Goal: Communication & Community: Answer question/provide support

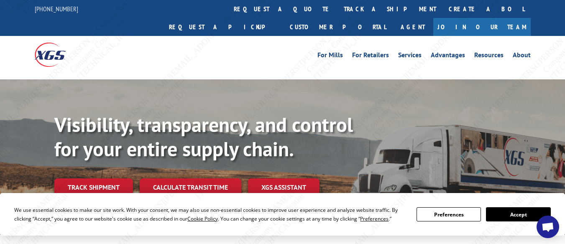
click at [547, 223] on span "Open chat" at bounding box center [547, 228] width 13 height 11
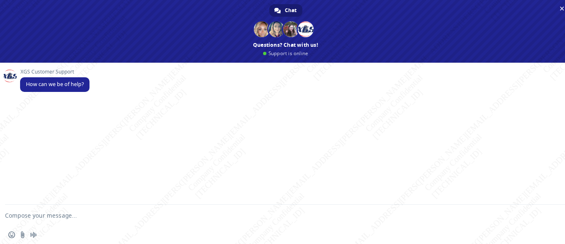
click at [144, 215] on textarea "Compose your message..." at bounding box center [275, 215] width 541 height 21
paste textarea "Can you please help me with PRO# and delivery status of this shipment BG1008485…"
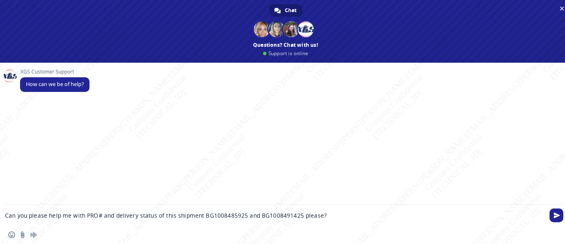
drag, startPoint x: 164, startPoint y: 216, endPoint x: 173, endPoint y: 219, distance: 9.1
click at [173, 219] on textarea "Can you please help me with PRO# and delivery status of this shipment BG1008485…" at bounding box center [275, 215] width 541 height 21
drag, startPoint x: 190, startPoint y: 216, endPoint x: 304, endPoint y: 221, distance: 113.9
click at [304, 221] on textarea "Can you please help me with PRO# and delivery status of shipment BG1008485925 a…" at bounding box center [275, 215] width 541 height 21
paste textarea "890825"
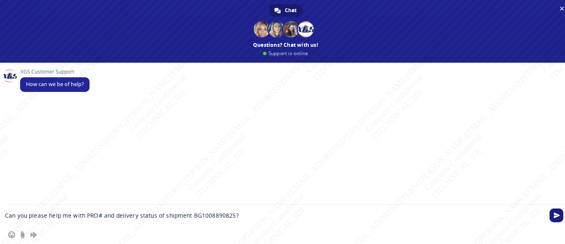
type textarea "Can you please help me with PRO# and delivery status of shipment BG1008890825?"
click at [556, 214] on span "Send" at bounding box center [557, 216] width 6 height 6
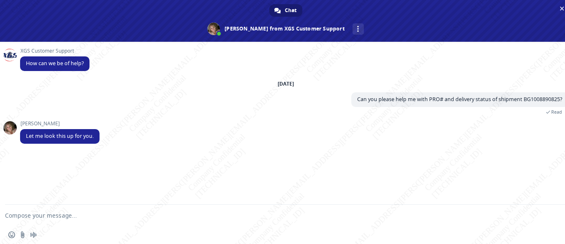
click at [268, 212] on textarea "Compose your message..." at bounding box center [275, 215] width 541 height 21
click at [7, 233] on div "Insert an emoji Send a file Audio message" at bounding box center [286, 235] width 572 height 18
click at [10, 233] on span "Insert an emoji" at bounding box center [11, 235] width 7 height 7
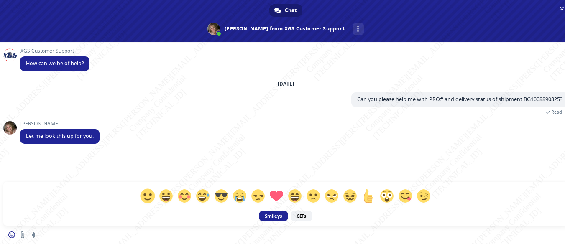
click at [147, 195] on span at bounding box center [147, 196] width 15 height 15
type textarea "I appreciate it , [PERSON_NAME] :)"
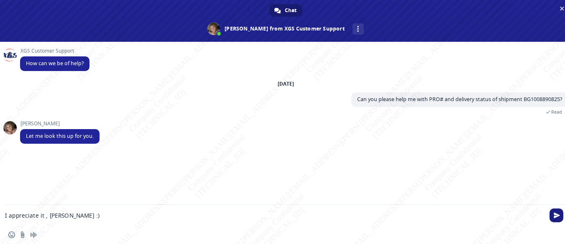
click at [557, 215] on span "Send" at bounding box center [557, 216] width 6 height 6
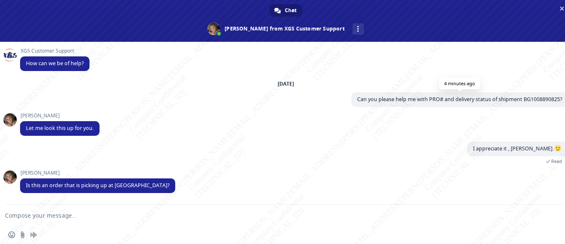
click at [536, 98] on span "Can you please help me with PRO# and delivery status of shipment BG1008890825?" at bounding box center [459, 99] width 205 height 7
copy span "BG1008890825"
click at [120, 214] on textarea "Compose your message..." at bounding box center [275, 215] width 541 height 21
type textarea "Yes it is, delivering to Flopower"
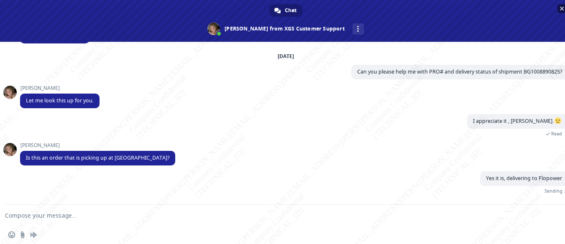
scroll to position [18, 0]
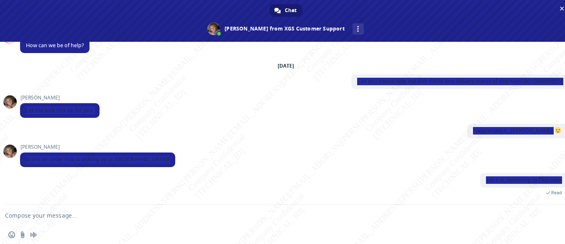
drag, startPoint x: 350, startPoint y: 82, endPoint x: 565, endPoint y: 84, distance: 215.1
click at [565, 84] on div "XGS Customer Support How can we be of help? [DATE] Can you please help me with …" at bounding box center [286, 123] width 572 height 163
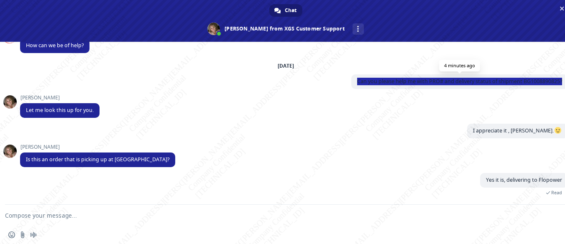
drag, startPoint x: 350, startPoint y: 81, endPoint x: 556, endPoint y: 83, distance: 205.9
click at [556, 83] on span "Can you please help me with PRO# and delivery status of shipment BG1008890825?" at bounding box center [459, 81] width 217 height 15
copy span "Can you please help me with PRO# and delivery status of shipment BG1008890825?"
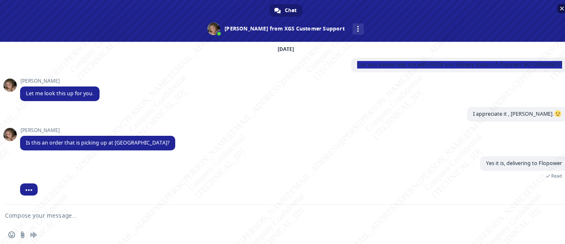
scroll to position [47, 0]
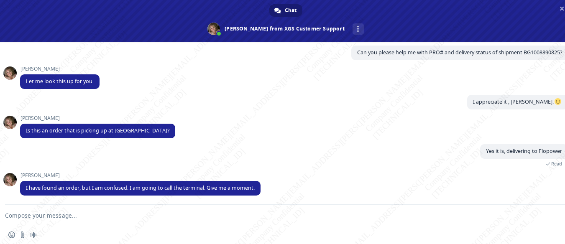
click at [123, 212] on textarea "Compose your message..." at bounding box center [275, 215] width 541 height 21
type textarea "Thank you!"
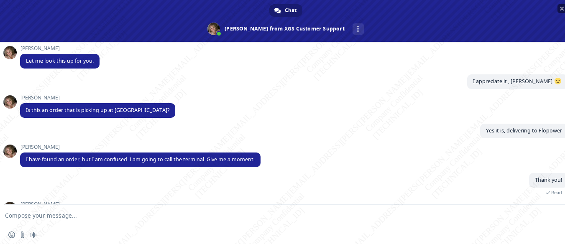
scroll to position [113, 0]
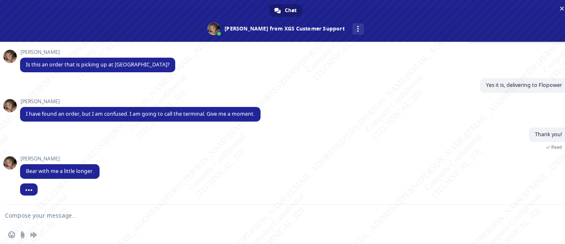
click at [139, 221] on textarea "Compose your message..." at bounding box center [275, 215] width 541 height 21
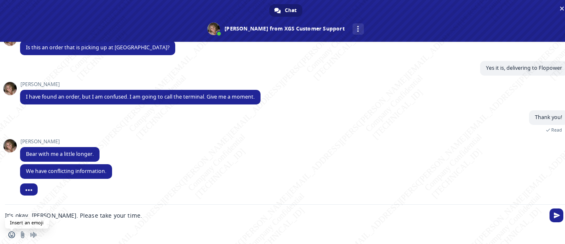
scroll to position [113, 0]
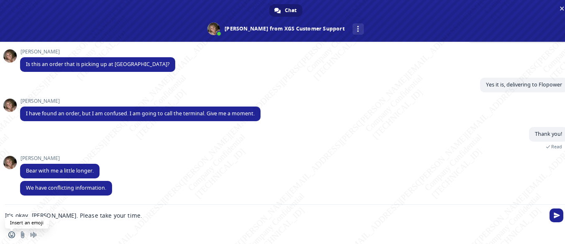
click at [13, 234] on span "Insert an emoji" at bounding box center [11, 235] width 7 height 7
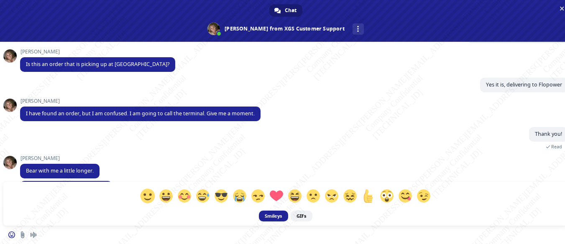
click at [148, 197] on span at bounding box center [147, 196] width 15 height 15
type textarea "It's okay, [PERSON_NAME]. Please take your time. :)"
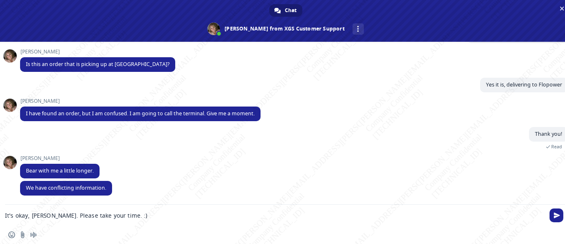
click at [552, 215] on span "Send" at bounding box center [557, 216] width 14 height 14
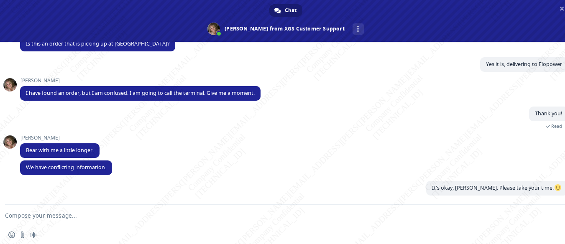
scroll to position [134, 0]
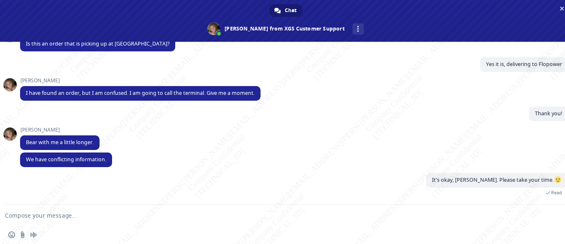
click at [366, 225] on textarea "Compose your message..." at bounding box center [275, 215] width 541 height 21
click at [361, 220] on textarea "Compose your message..." at bounding box center [275, 215] width 541 height 21
type textarea "I can wait"
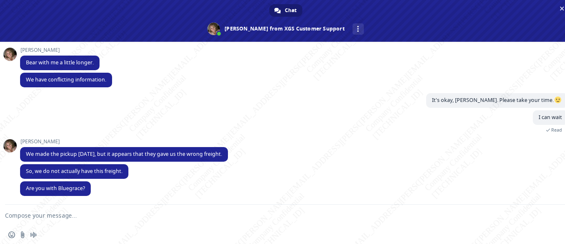
scroll to position [214, 0]
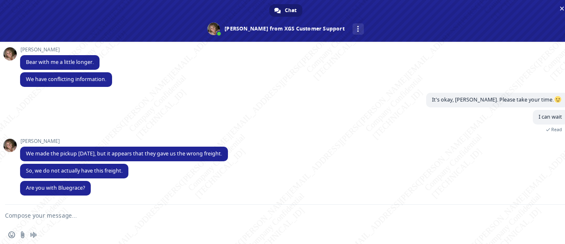
click at [85, 210] on textarea "Compose your message..." at bounding box center [275, 215] width 541 height 21
type textarea "Yes [PERSON_NAME]"
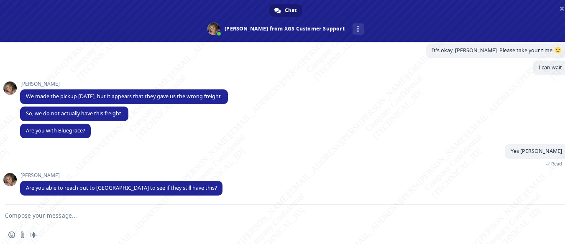
scroll to position [280, 0]
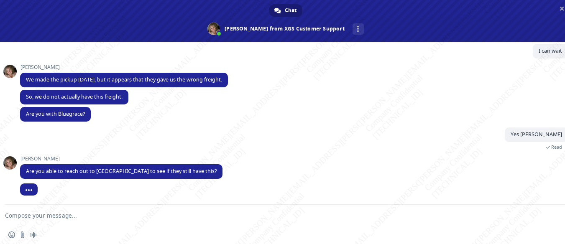
click at [63, 216] on textarea "Compose your message..." at bounding box center [275, 215] width 541 height 21
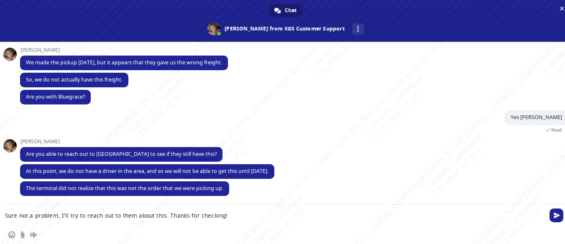
scroll to position [298, 0]
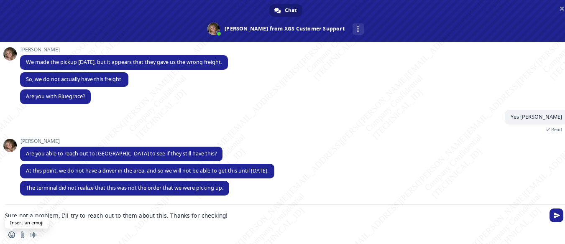
click at [8, 235] on span "Insert an emoji" at bounding box center [11, 235] width 7 height 7
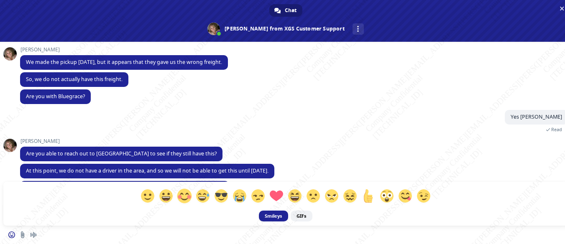
click at [182, 196] on span at bounding box center [184, 196] width 15 height 15
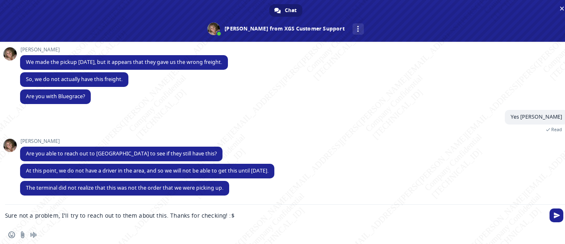
click at [223, 218] on textarea "Sure not a problem, I'll try to reach out to them about this. Thanks for checki…" at bounding box center [275, 215] width 541 height 21
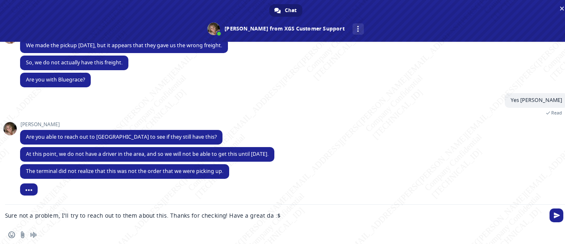
type textarea "Sure not a problem, I'll try to reach out to them about this. Thanks for checki…"
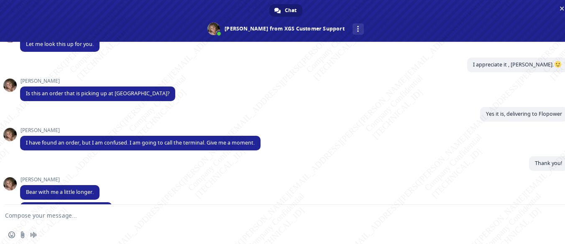
scroll to position [0, 0]
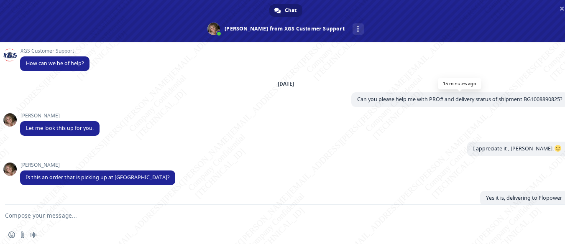
click at [534, 95] on span "Can you please help me with PRO# and delivery status of shipment BG1008890825?" at bounding box center [459, 99] width 217 height 15
copy span "BG1008890825"
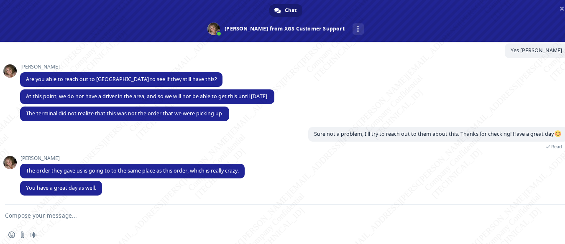
click at [80, 218] on textarea "Compose your message..." at bounding box center [275, 215] width 541 height 21
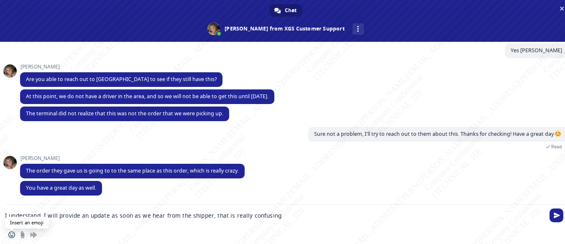
click at [13, 236] on span "Insert an emoji" at bounding box center [11, 235] width 7 height 7
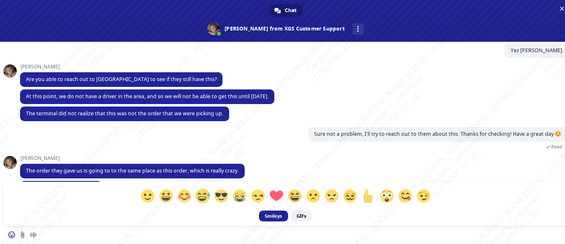
click at [203, 195] on span at bounding box center [202, 196] width 15 height 15
type textarea "I understand, I will provide an update as soon as we hear from the shipper, tha…"
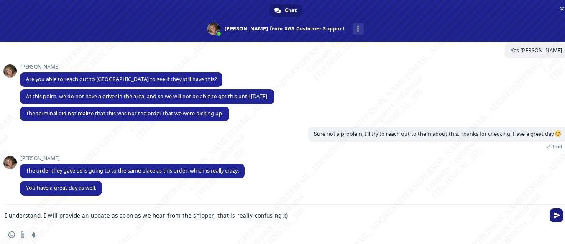
click at [556, 214] on span "Send" at bounding box center [557, 216] width 6 height 6
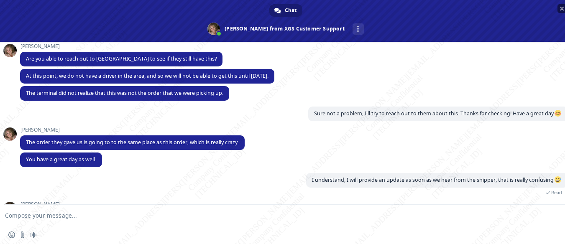
scroll to position [500, 0]
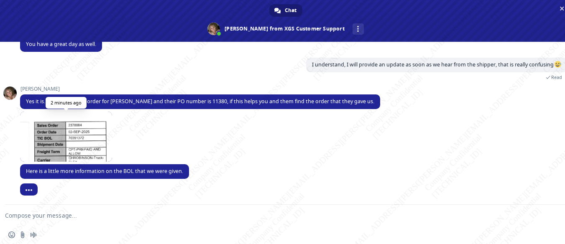
click at [75, 138] on span at bounding box center [66, 137] width 92 height 50
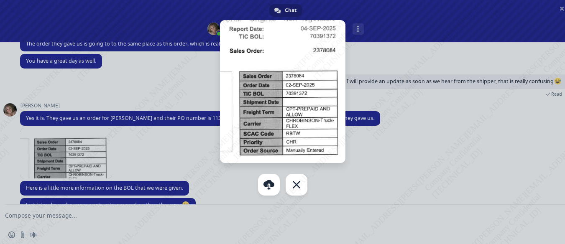
scroll to position [501, 0]
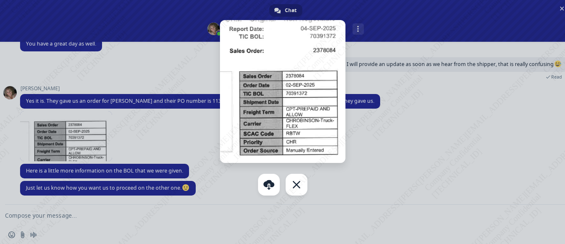
click at [363, 152] on div at bounding box center [282, 122] width 565 height 244
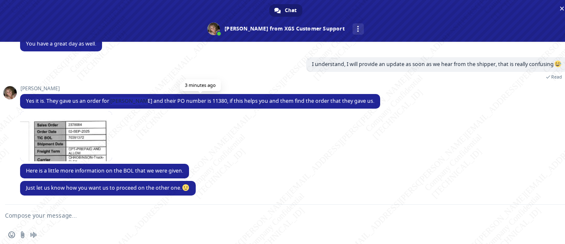
drag, startPoint x: 113, startPoint y: 100, endPoint x: 144, endPoint y: 101, distance: 30.5
click at [144, 101] on span "Yes it is. They gave us an order for [PERSON_NAME] and their PO number is 11380…" at bounding box center [200, 100] width 349 height 7
copy span "[PERSON_NAME]"
drag, startPoint x: 169, startPoint y: 100, endPoint x: 199, endPoint y: 95, distance: 30.5
click at [219, 99] on span "Yes it is. They gave us an order for [PERSON_NAME] and their PO number is 11380…" at bounding box center [200, 100] width 349 height 7
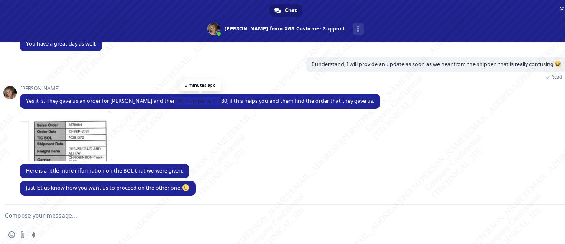
copy span "PO number is 11380"
click at [11, 234] on span "Insert an emoji" at bounding box center [11, 235] width 7 height 7
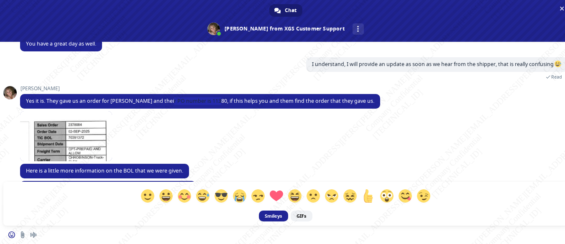
drag, startPoint x: 257, startPoint y: 145, endPoint x: 244, endPoint y: 151, distance: 13.9
click at [257, 144] on div "Smileys GIFs" at bounding box center [286, 134] width 572 height 184
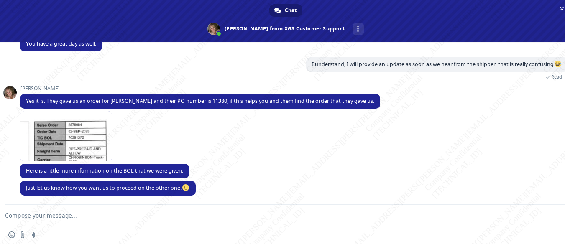
click at [106, 217] on textarea "Compose your message..." at bounding box center [275, 215] width 541 height 21
click at [10, 236] on span "Insert an emoji" at bounding box center [11, 235] width 7 height 7
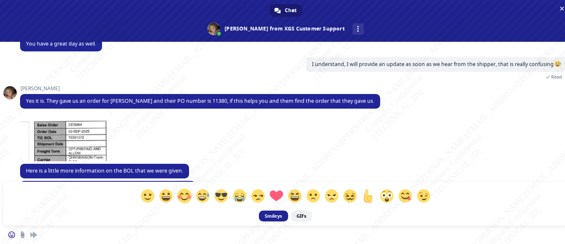
click at [186, 197] on span at bounding box center [184, 196] width 15 height 15
type textarea "Will do! Thank you so much :$"
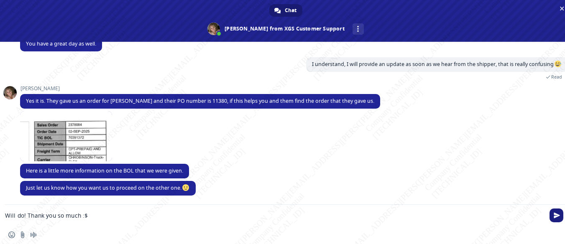
click at [556, 214] on span "Send" at bounding box center [557, 216] width 6 height 6
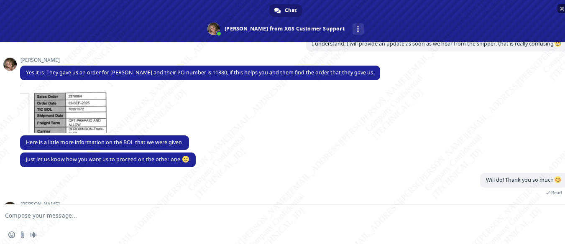
scroll to position [583, 0]
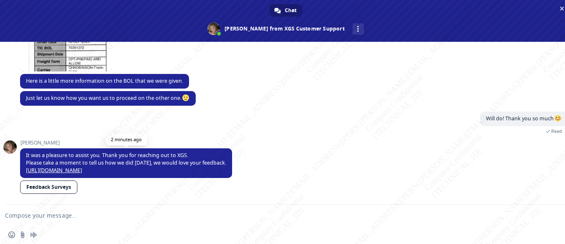
click at [70, 170] on link "[URL][DOMAIN_NAME]" at bounding box center [54, 170] width 56 height 7
